Goal: Task Accomplishment & Management: Manage account settings

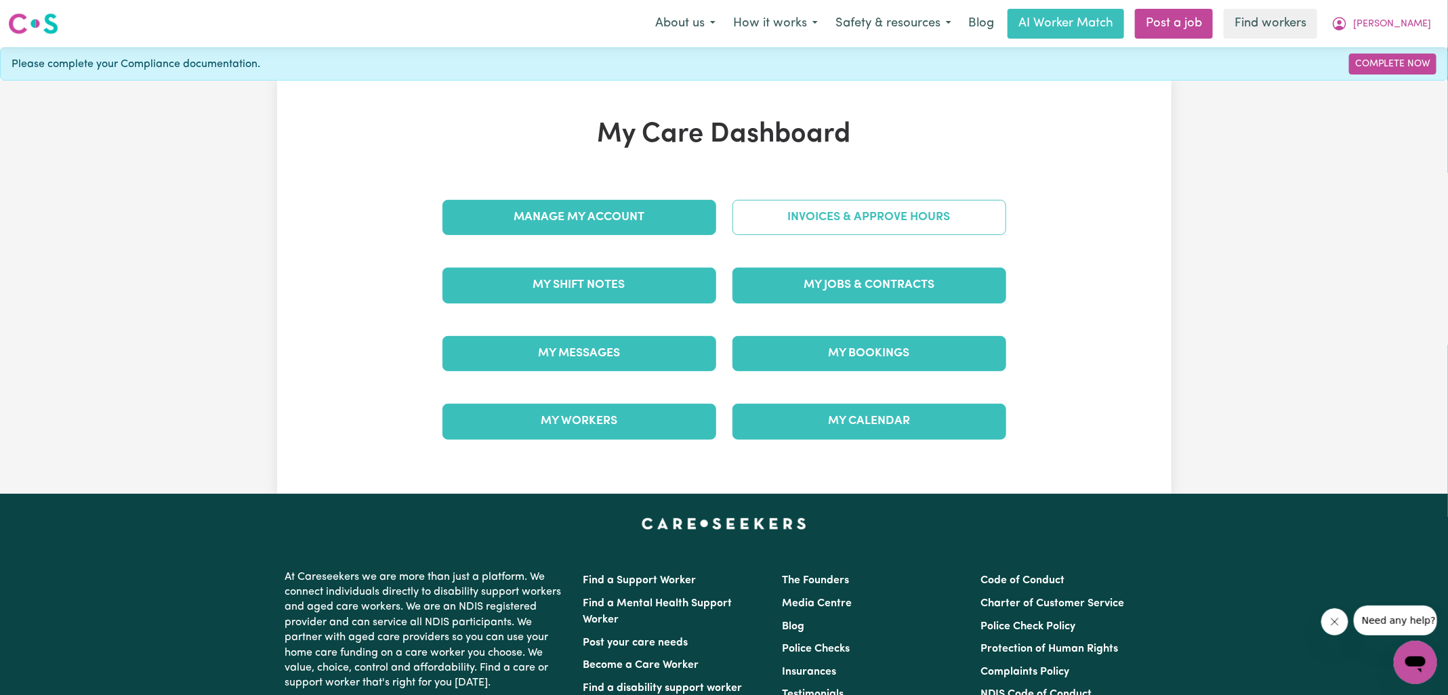
click at [754, 217] on link "Invoices & Approve Hours" at bounding box center [869, 217] width 274 height 35
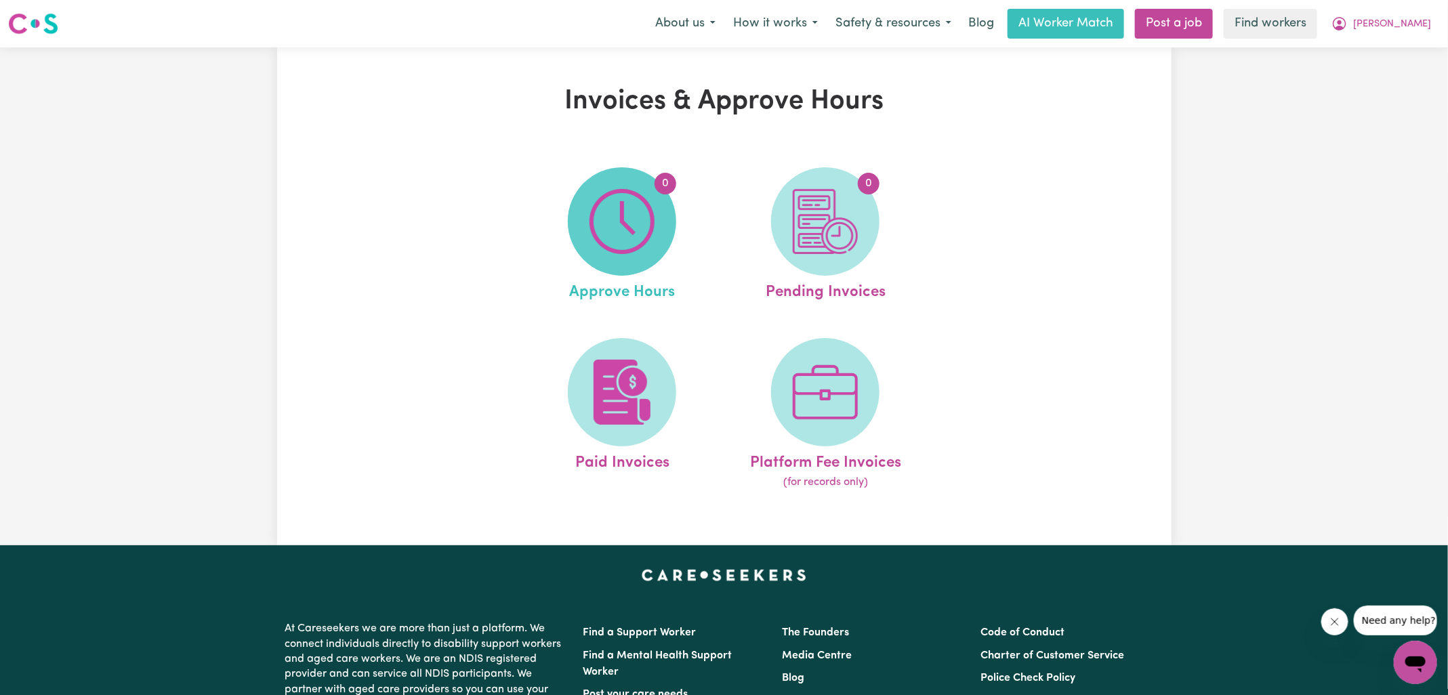
click at [657, 223] on span "0" at bounding box center [622, 221] width 108 height 108
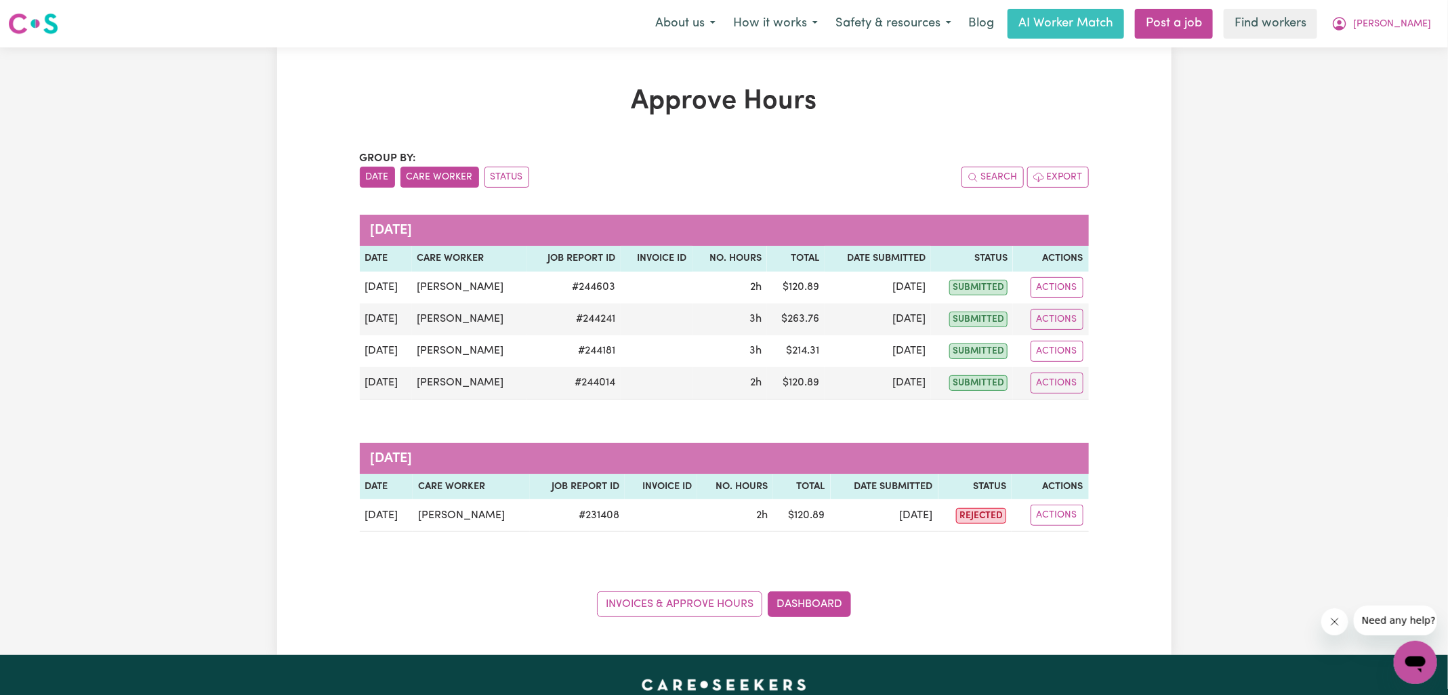
click at [438, 176] on button "Care Worker" at bounding box center [439, 177] width 79 height 21
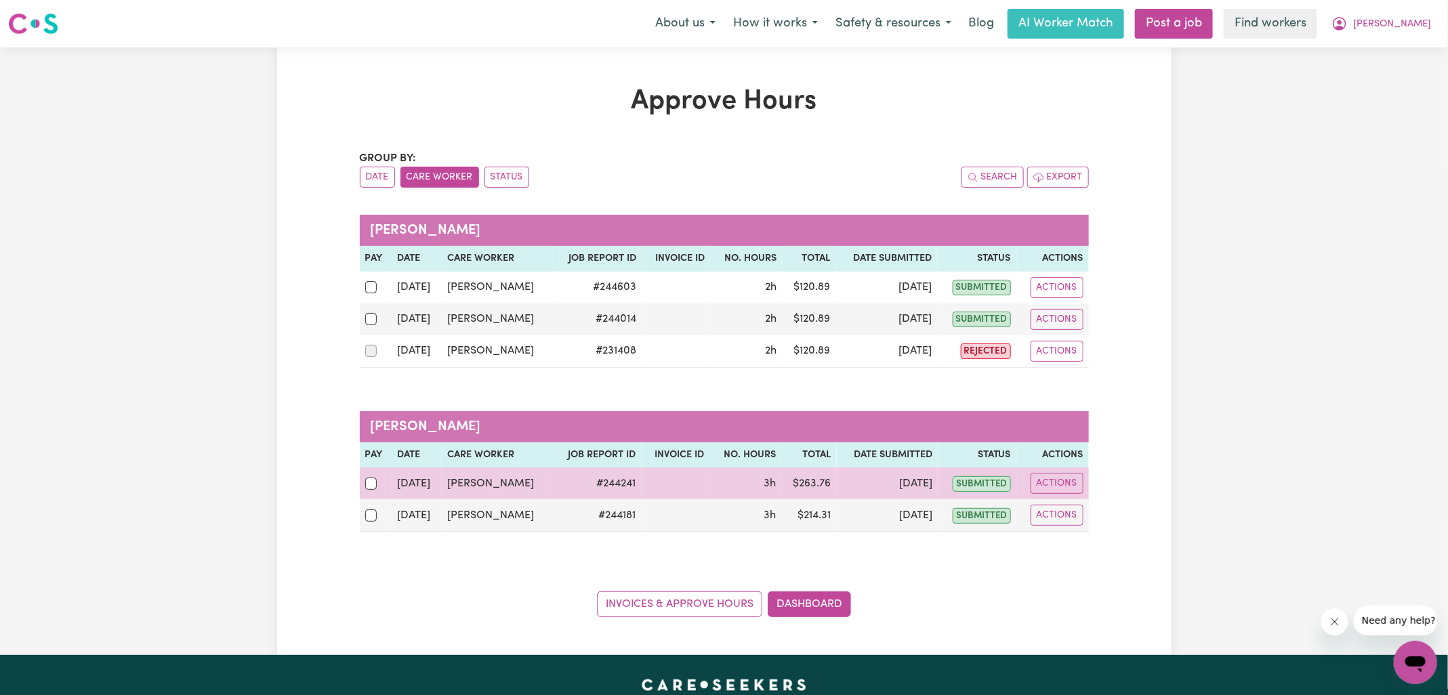
drag, startPoint x: 371, startPoint y: 505, endPoint x: 375, endPoint y: 493, distance: 13.3
click at [371, 507] on div at bounding box center [376, 516] width 22 height 18
click at [371, 510] on input "checkbox" at bounding box center [371, 516] width 12 height 12
checkbox input "true"
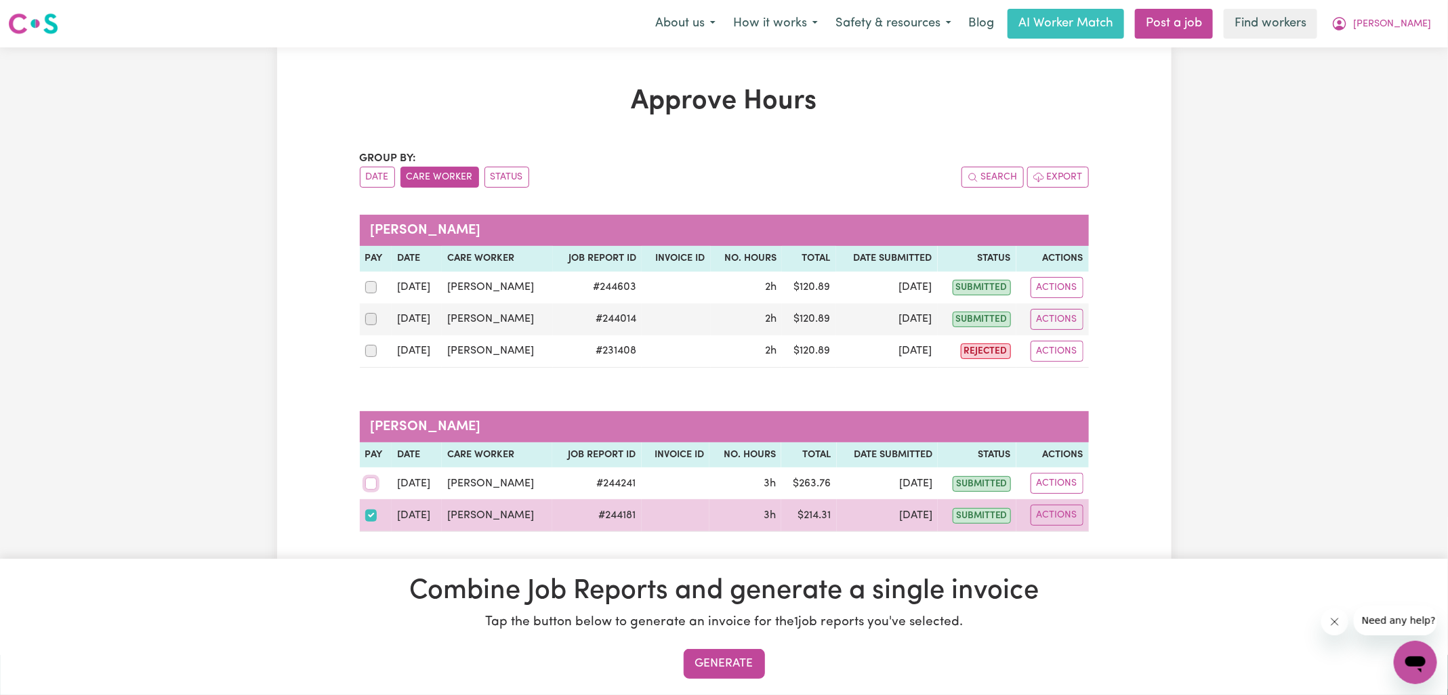
drag, startPoint x: 371, startPoint y: 485, endPoint x: 464, endPoint y: 501, distance: 94.2
click at [373, 485] on input "checkbox" at bounding box center [371, 484] width 12 height 12
checkbox input "true"
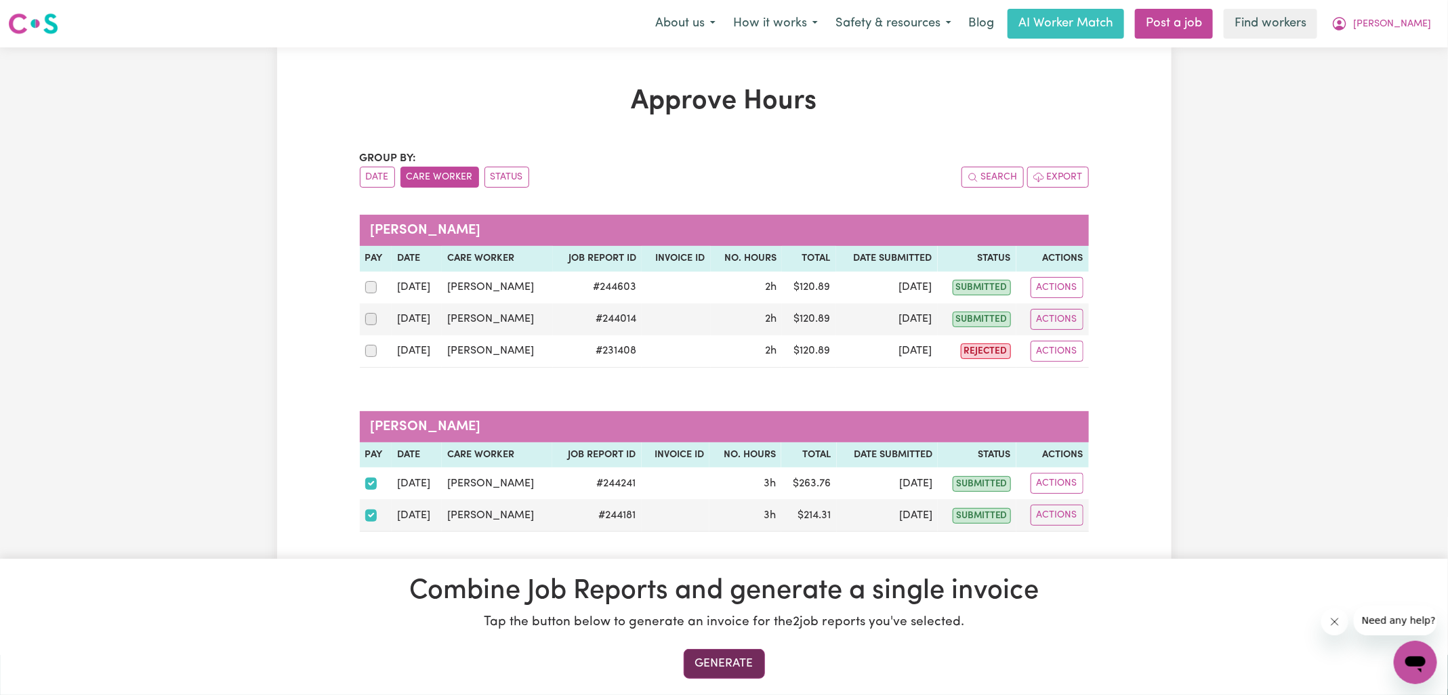
click at [711, 670] on button "Generate" at bounding box center [724, 664] width 81 height 30
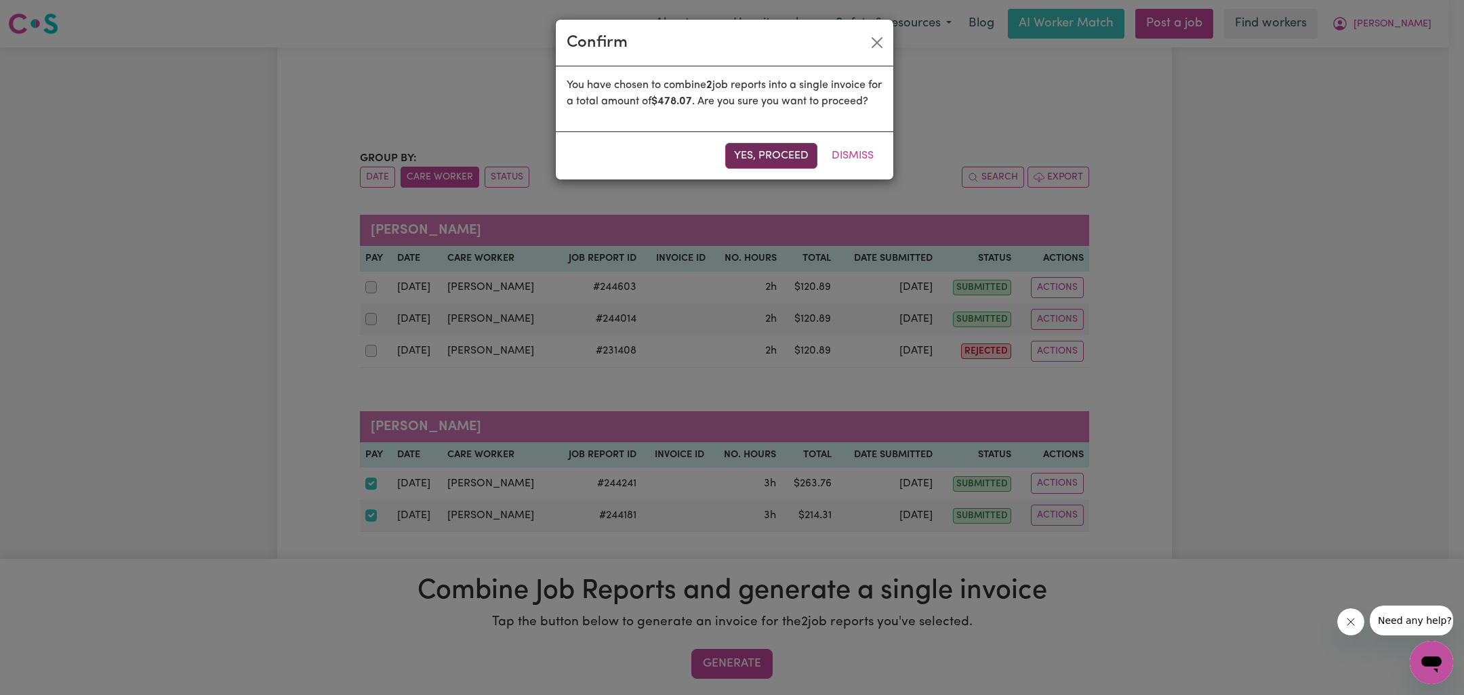
click at [783, 169] on button "Yes, proceed" at bounding box center [771, 156] width 92 height 26
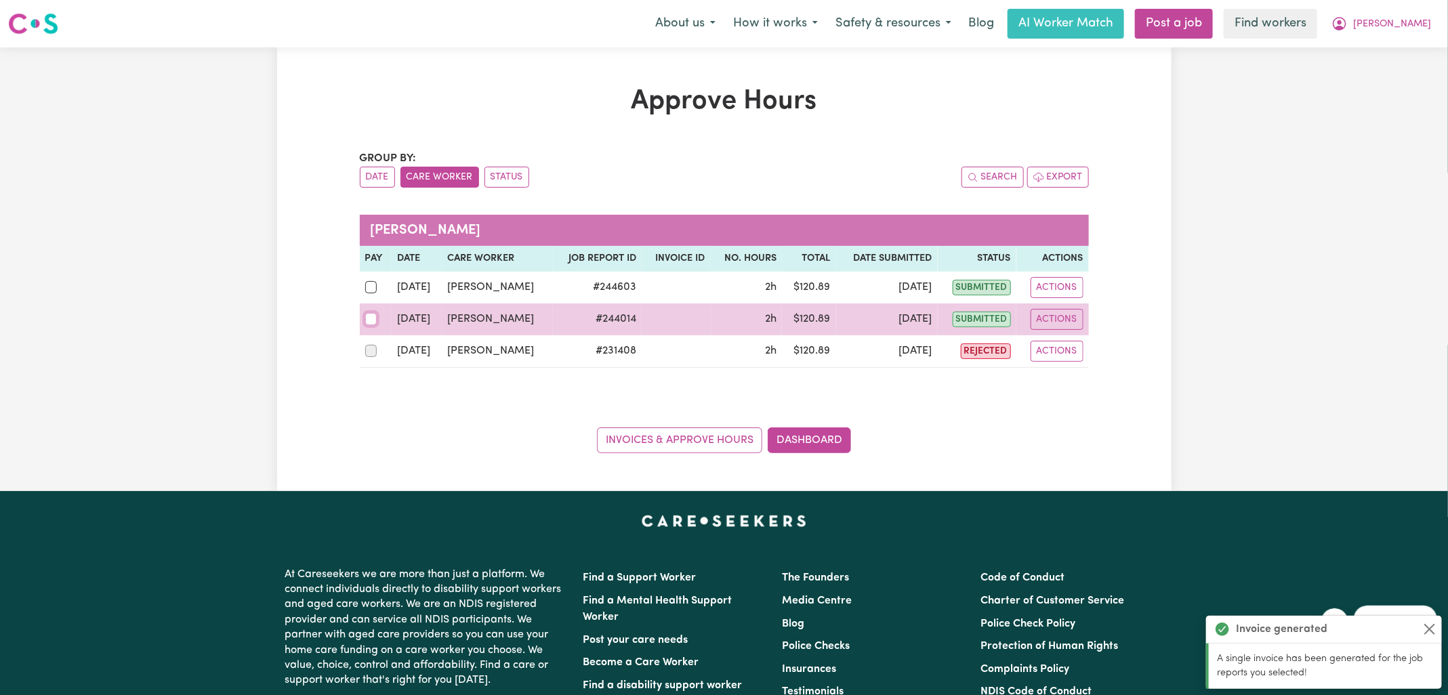
click at [367, 316] on input "checkbox" at bounding box center [371, 319] width 12 height 12
checkbox input "true"
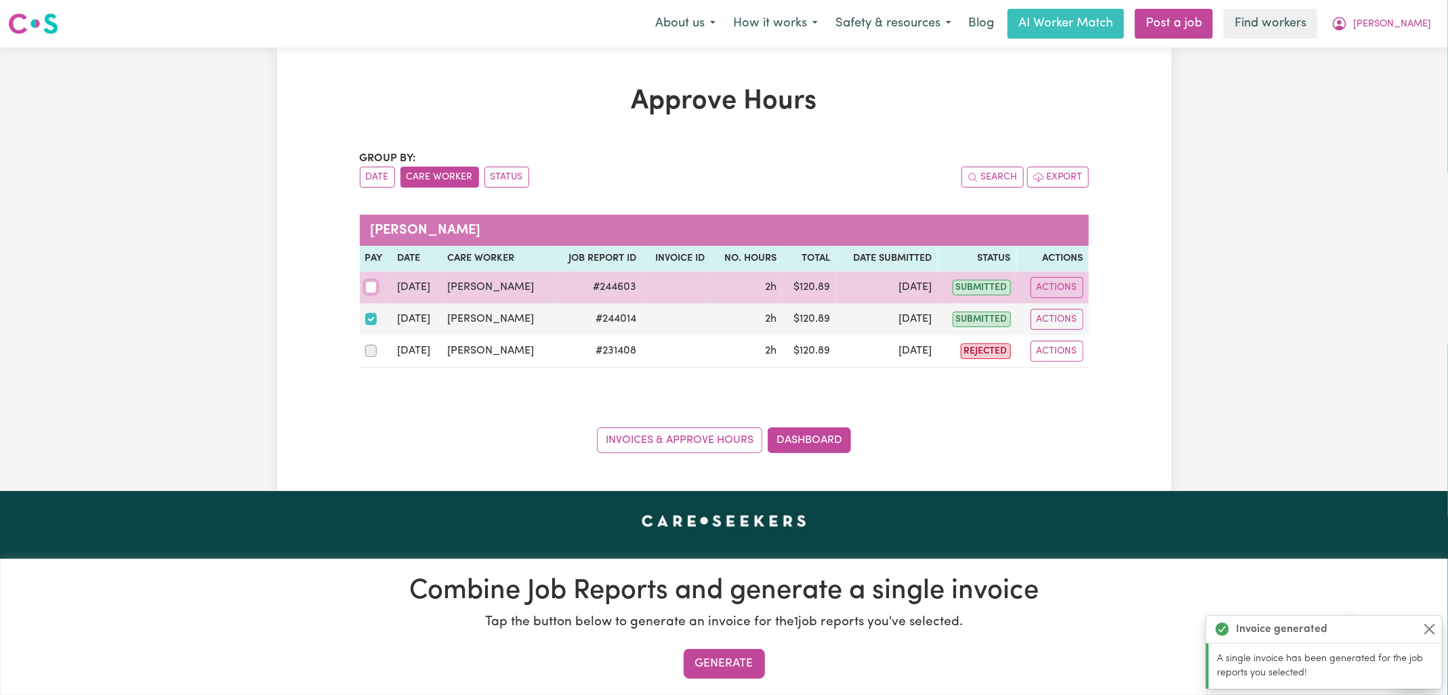
click at [373, 283] on input "checkbox" at bounding box center [371, 287] width 12 height 12
checkbox input "true"
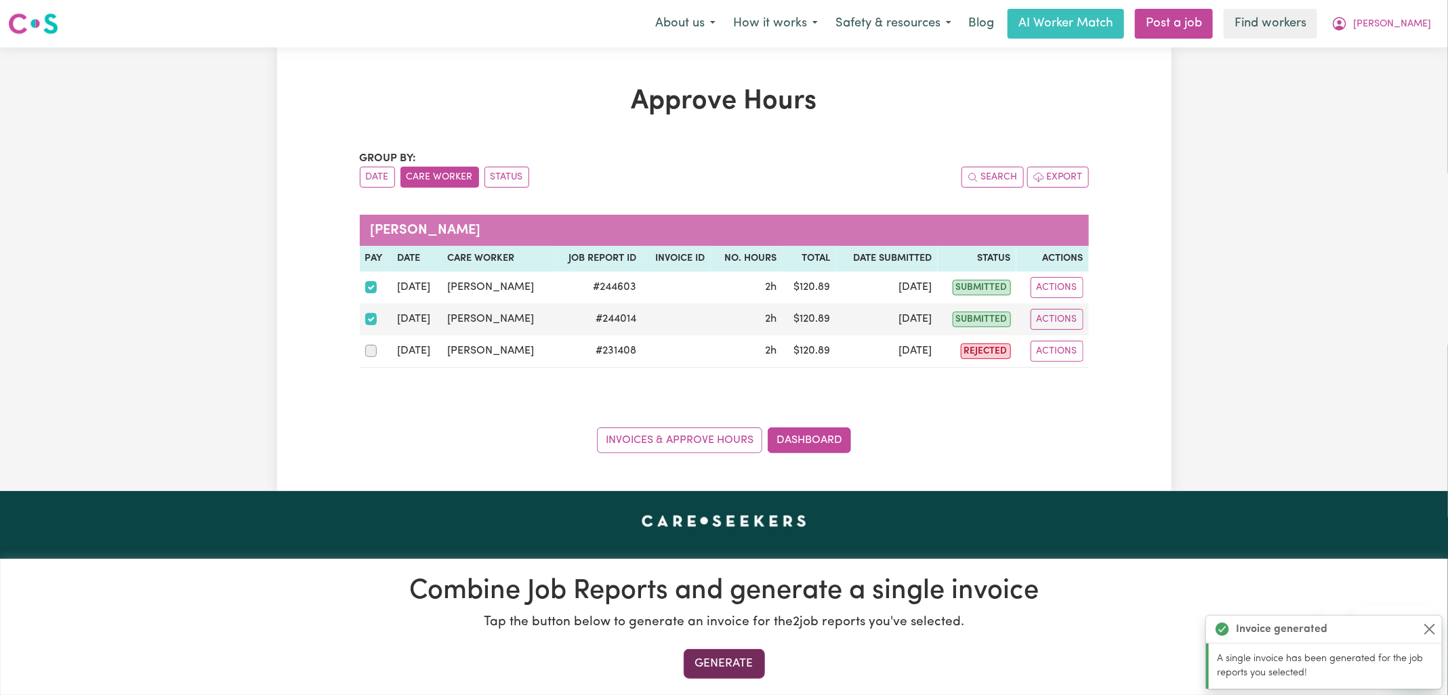
click at [751, 659] on button "Generate" at bounding box center [724, 664] width 81 height 30
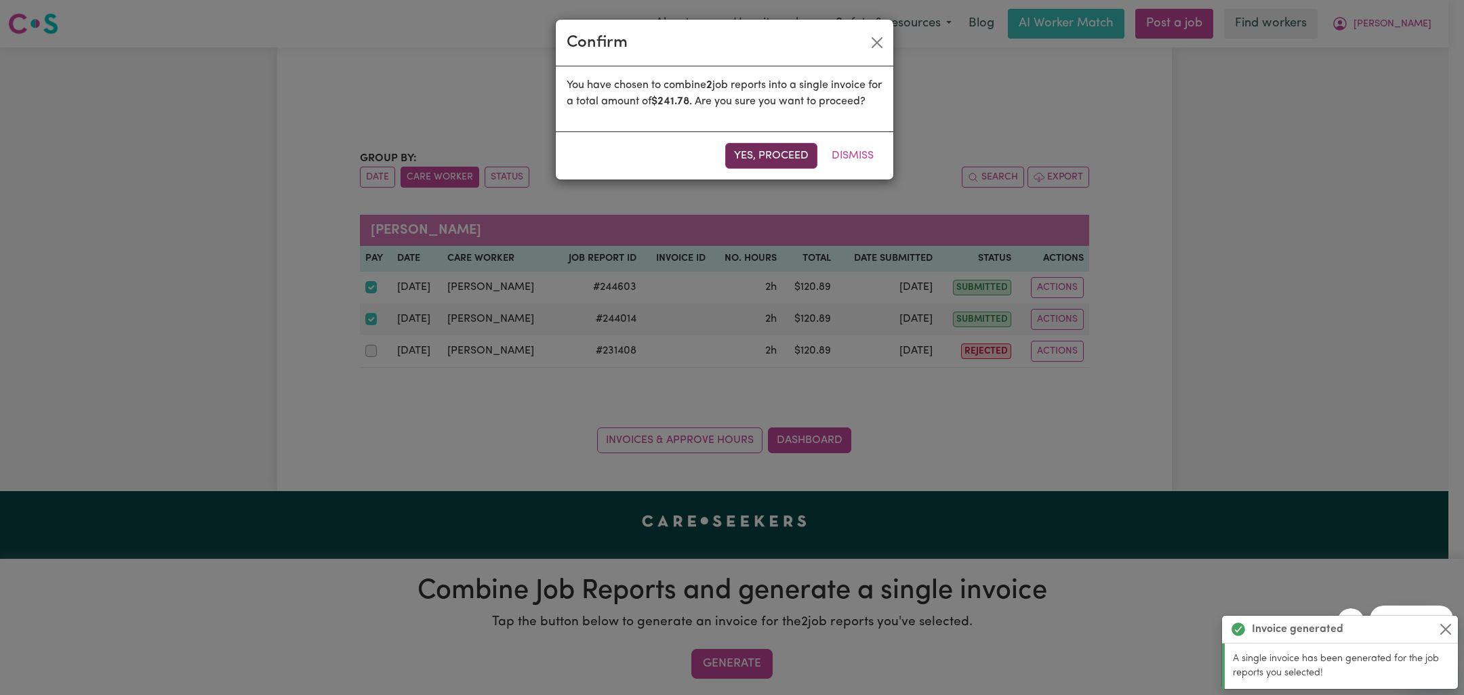
click at [801, 169] on button "Yes, proceed" at bounding box center [771, 156] width 92 height 26
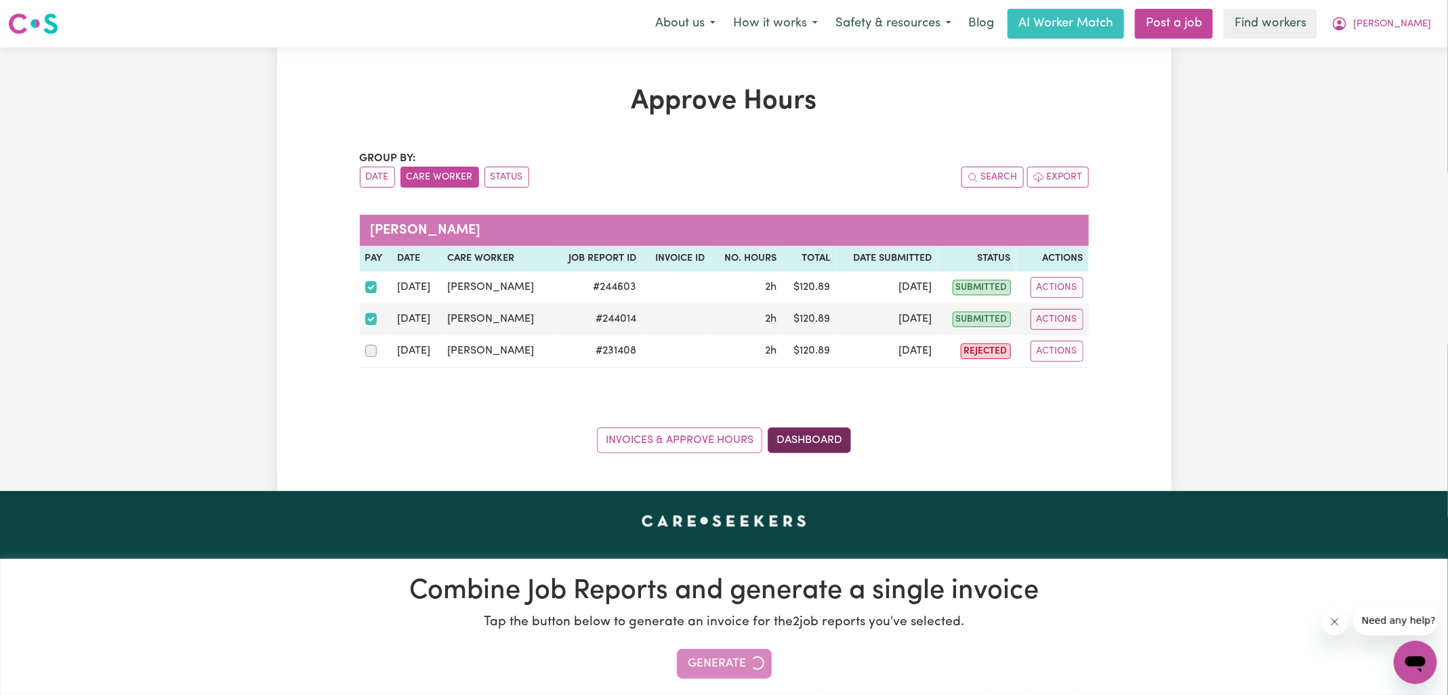
click at [831, 438] on link "Dashboard" at bounding box center [809, 441] width 83 height 26
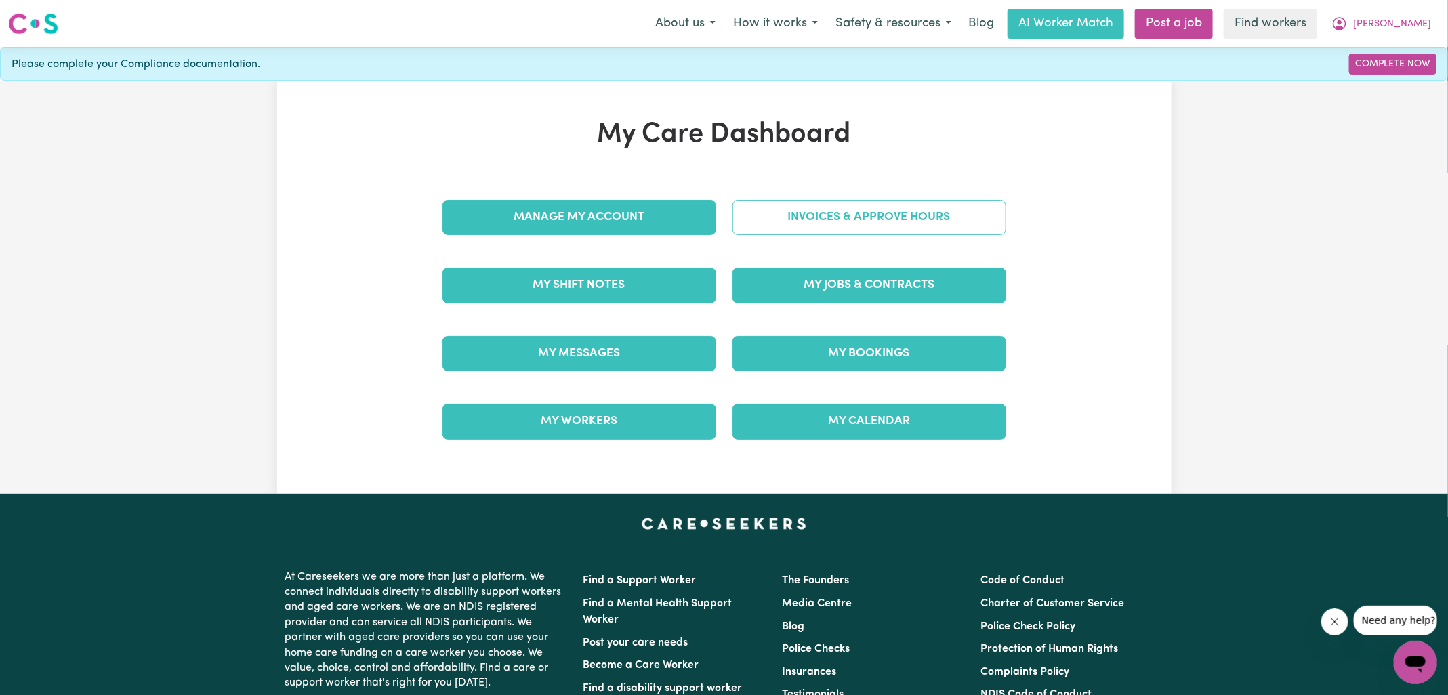
click at [882, 214] on link "Invoices & Approve Hours" at bounding box center [869, 217] width 274 height 35
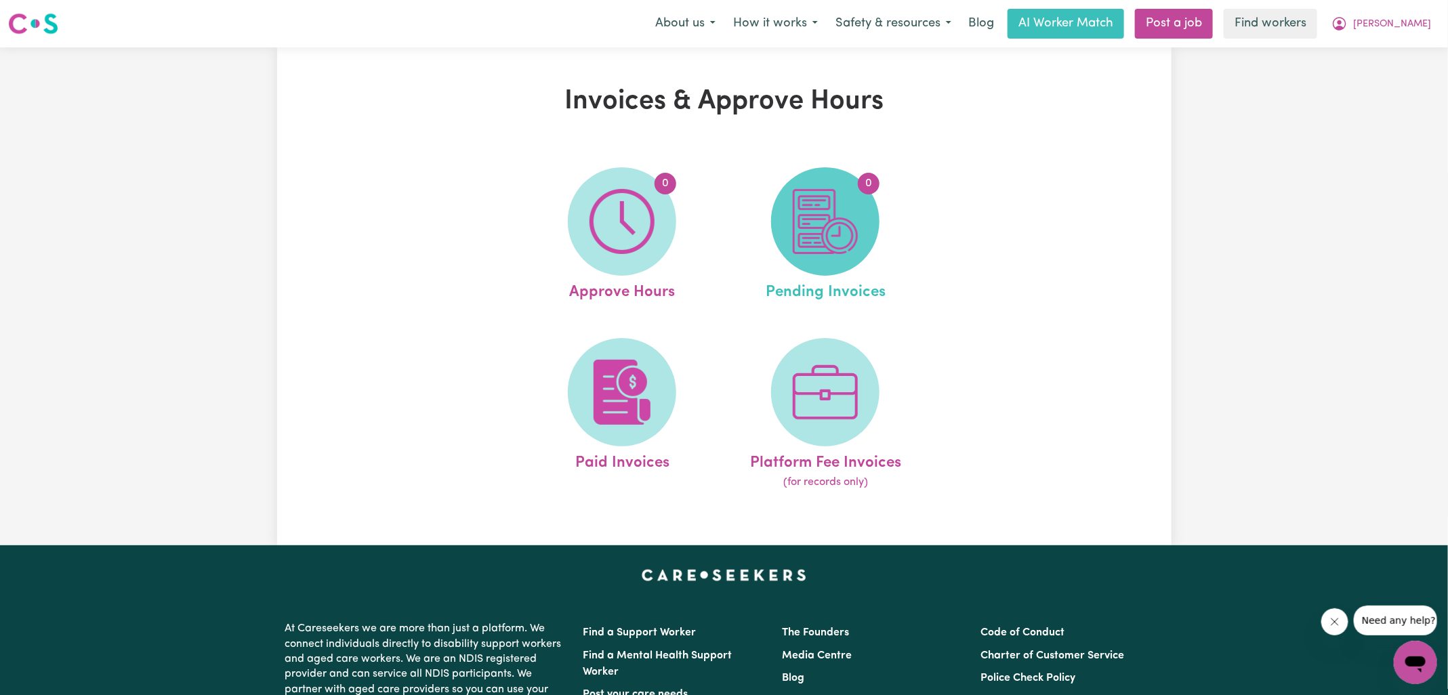
click at [827, 224] on img at bounding box center [825, 221] width 65 height 65
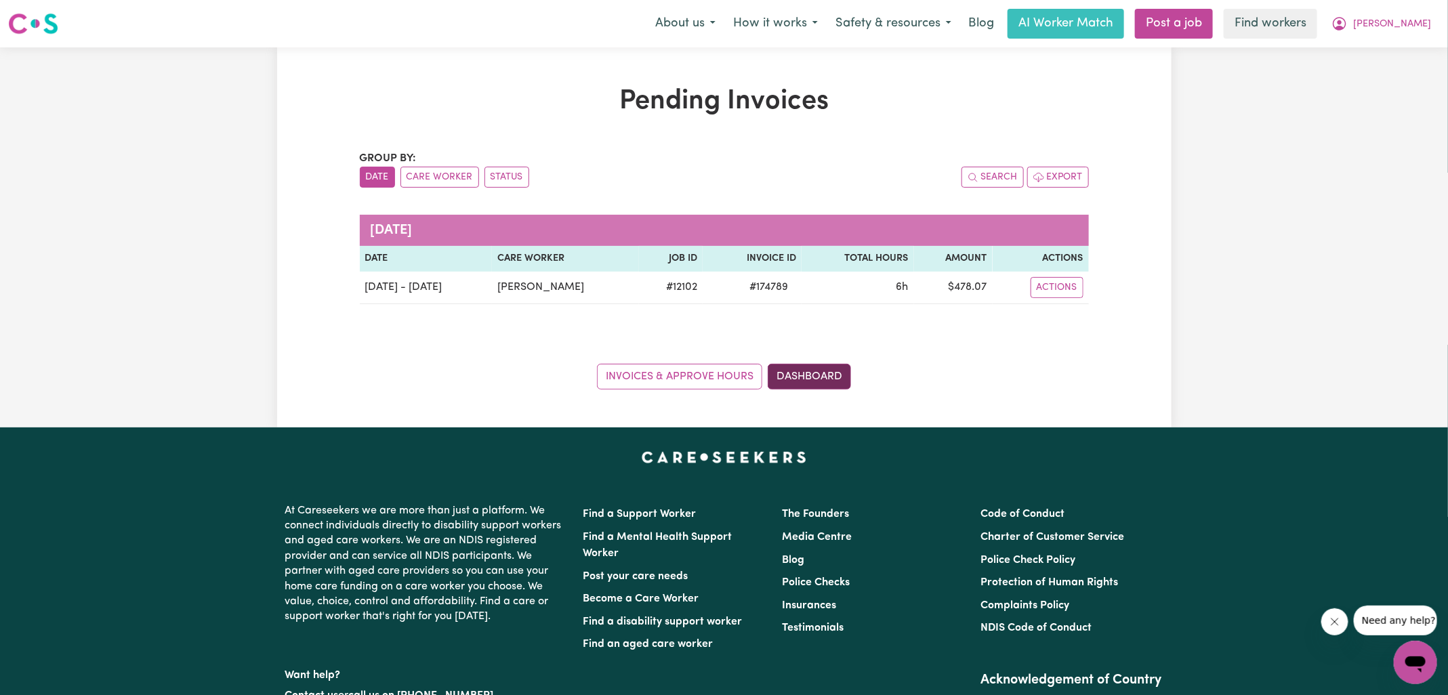
click at [814, 374] on link "Dashboard" at bounding box center [809, 377] width 83 height 26
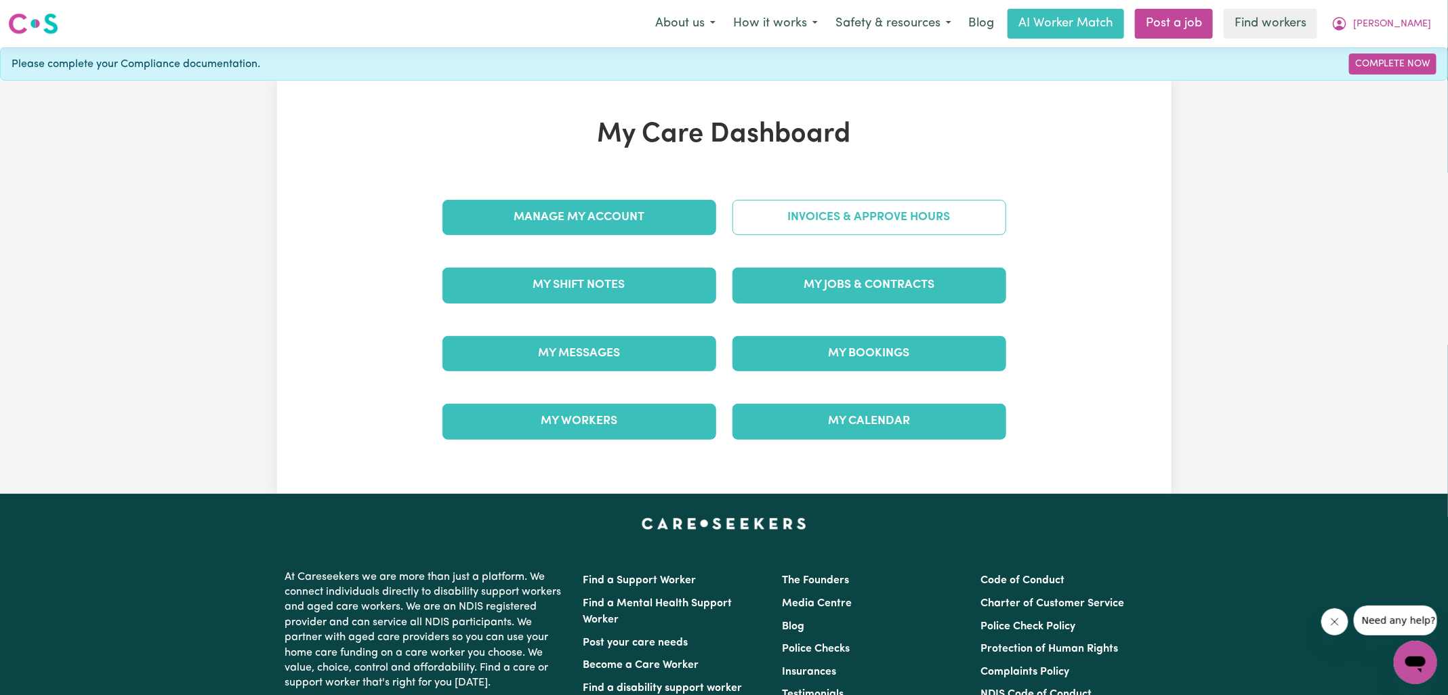
click at [864, 213] on link "Invoices & Approve Hours" at bounding box center [869, 217] width 274 height 35
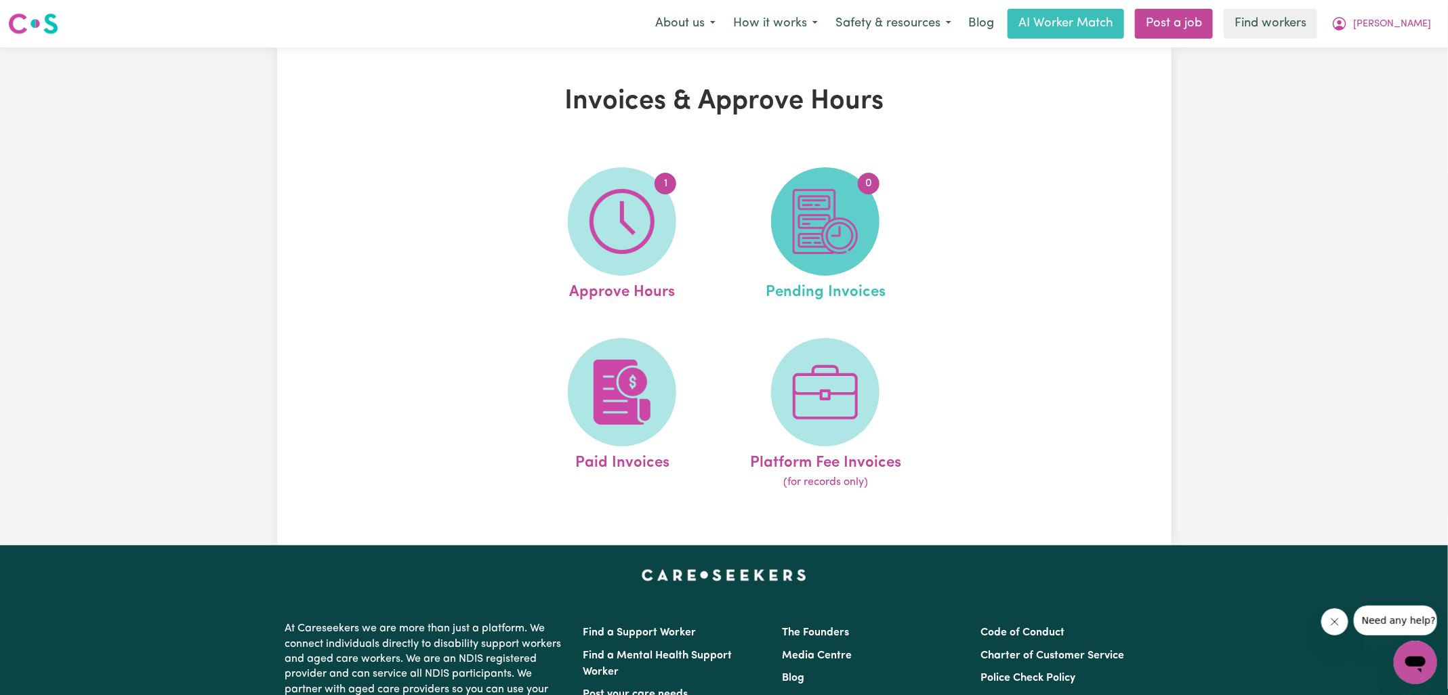
click at [859, 230] on span "0" at bounding box center [825, 221] width 108 height 108
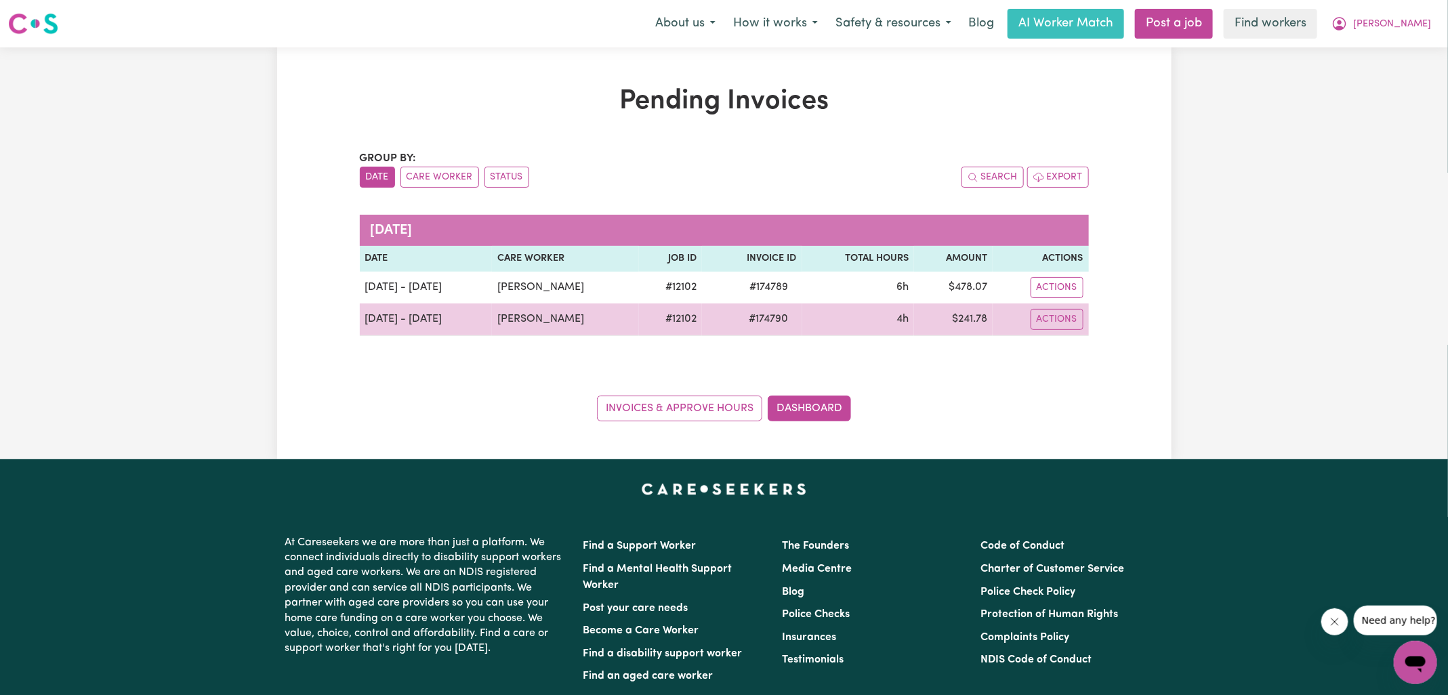
click at [755, 316] on span "# 174790" at bounding box center [769, 319] width 56 height 16
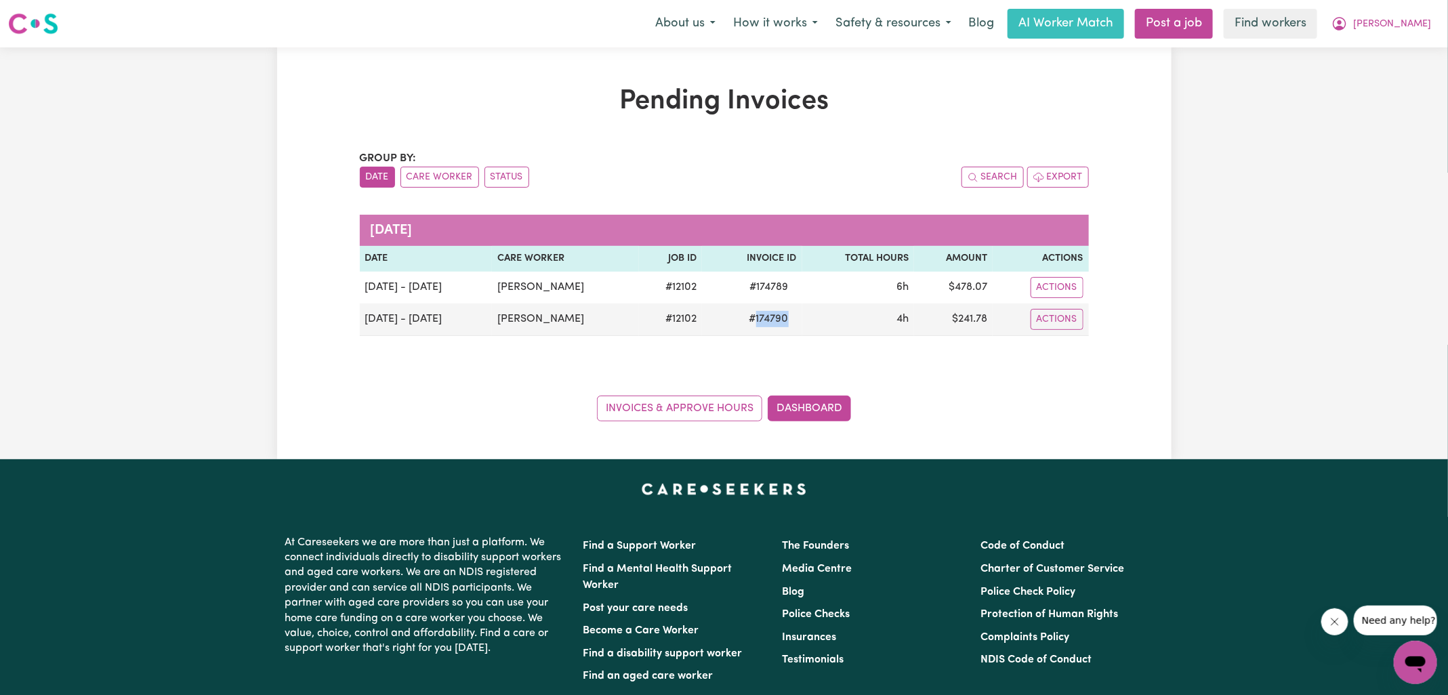
copy span "174790"
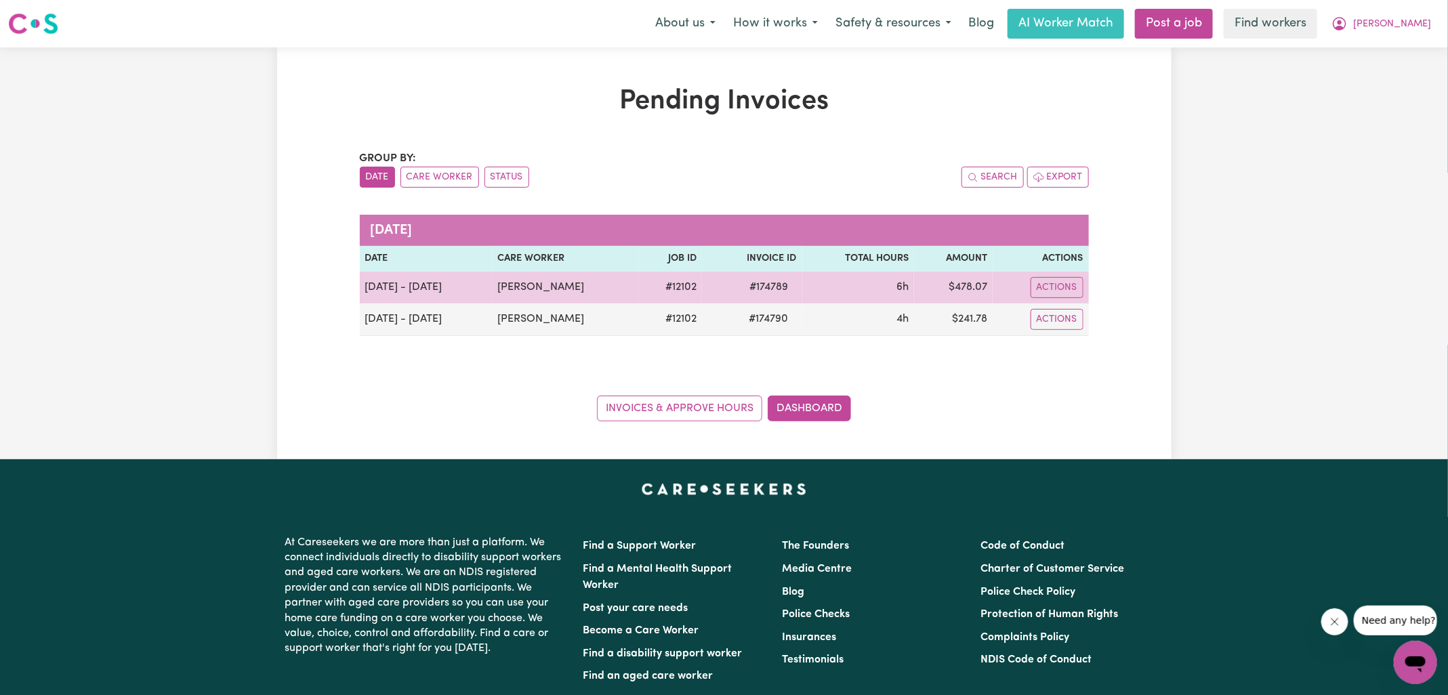
click at [757, 287] on span "# 174789" at bounding box center [769, 287] width 55 height 16
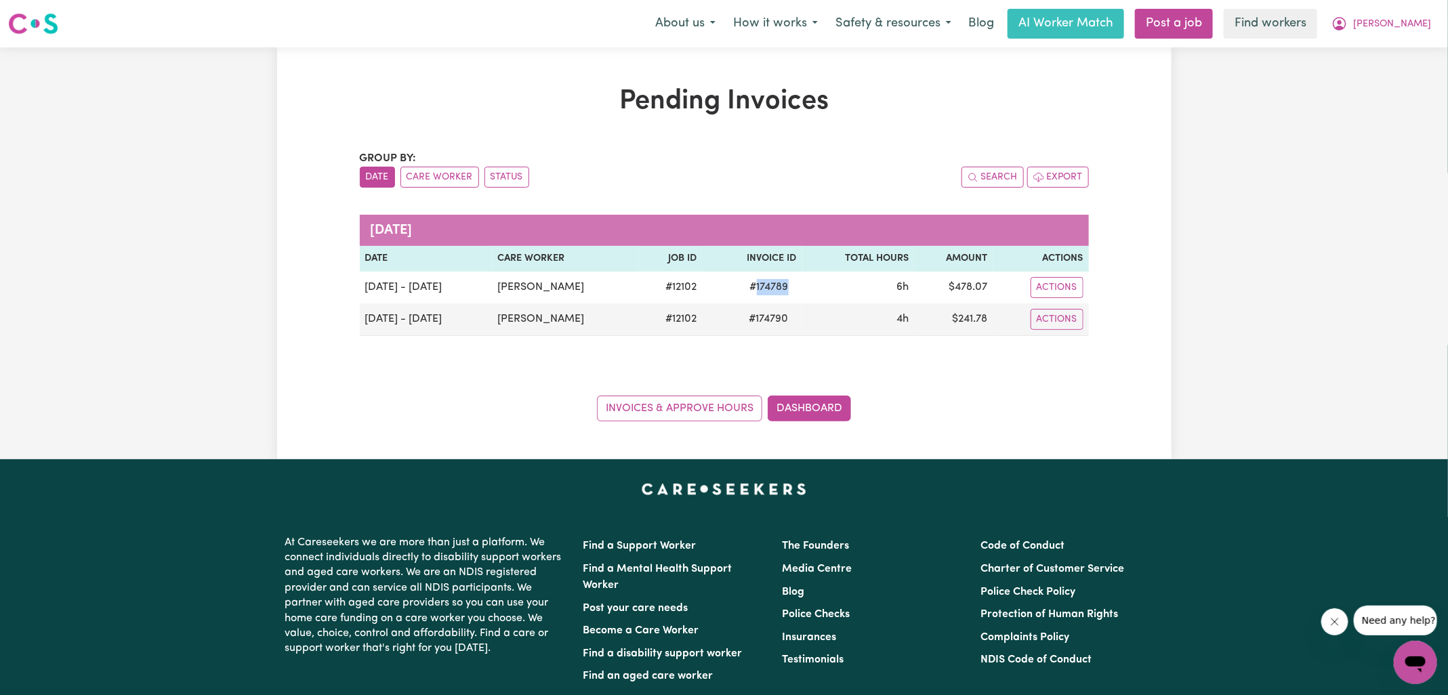
copy span "174789"
drag, startPoint x: 1377, startPoint y: 22, endPoint x: 1382, endPoint y: 33, distance: 12.5
click at [1342, 22] on icon "My Account" at bounding box center [1339, 22] width 4 height 5
click at [1380, 87] on link "Logout" at bounding box center [1385, 78] width 107 height 26
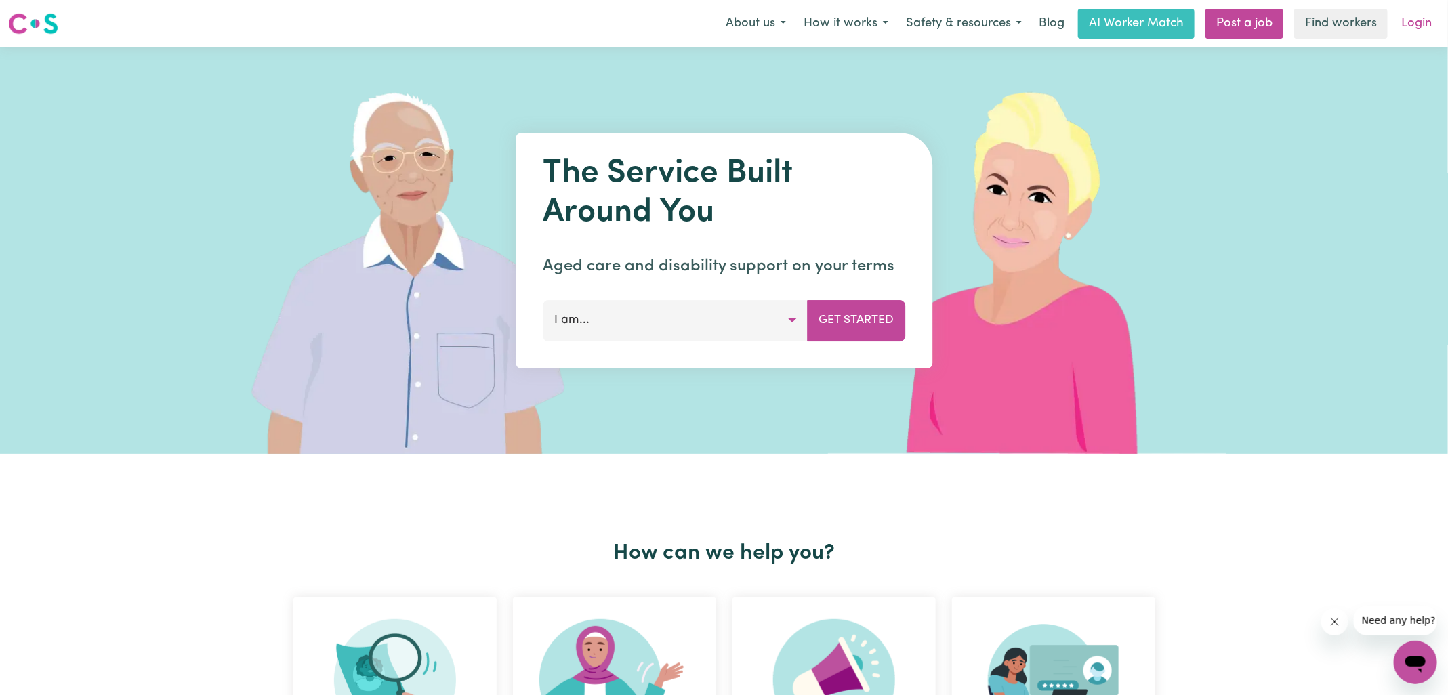
click at [1420, 29] on link "Login" at bounding box center [1416, 24] width 47 height 30
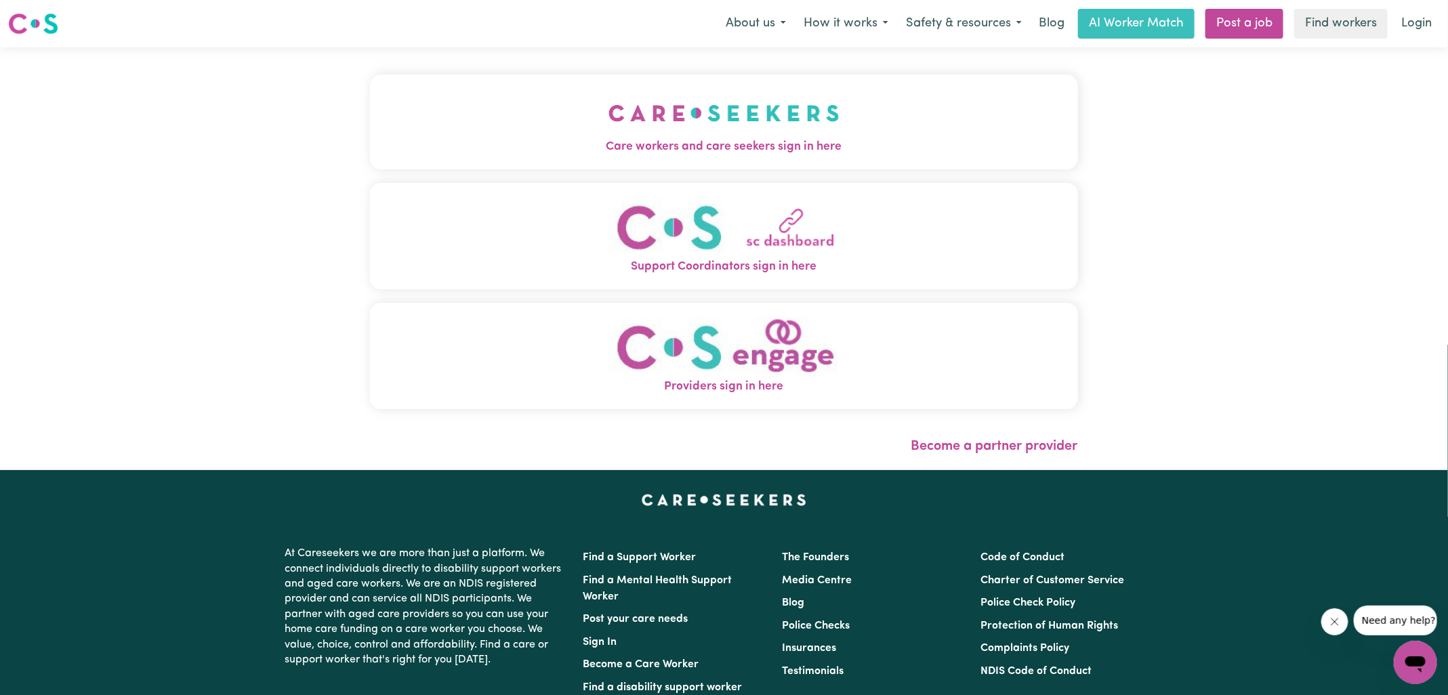
click at [556, 141] on span "Care workers and care seekers sign in here" at bounding box center [724, 147] width 708 height 18
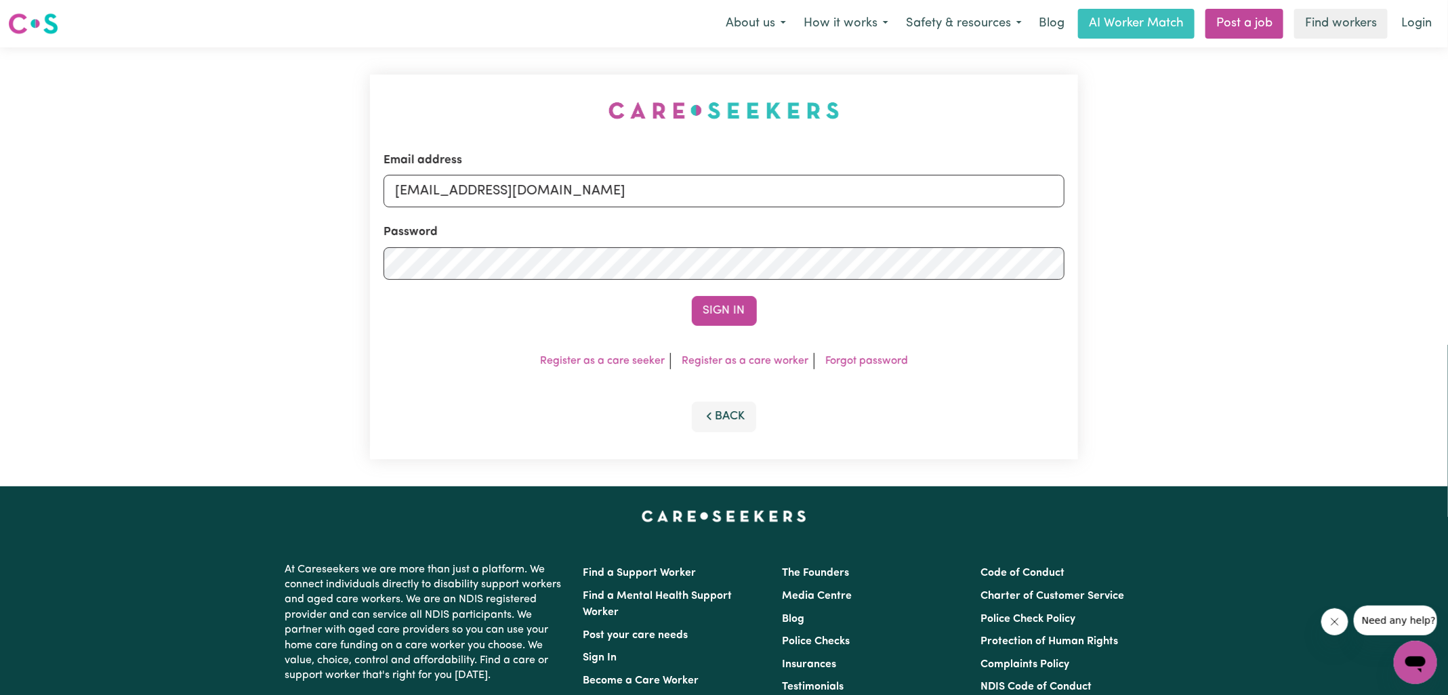
click at [260, 103] on div "Email address [EMAIL_ADDRESS][DOMAIN_NAME] Password Sign In Register as a care …" at bounding box center [724, 266] width 1448 height 439
drag, startPoint x: 480, startPoint y: 194, endPoint x: 963, endPoint y: 215, distance: 482.8
click at [961, 220] on form "Email address [EMAIL_ADDRESS][DOMAIN_NAME] Password Sign In" at bounding box center [723, 239] width 681 height 174
type input "[EMAIL_ADDRESS][DOMAIN_NAME]"
click at [692, 296] on button "Sign In" at bounding box center [724, 311] width 65 height 30
